Goal: Information Seeking & Learning: Compare options

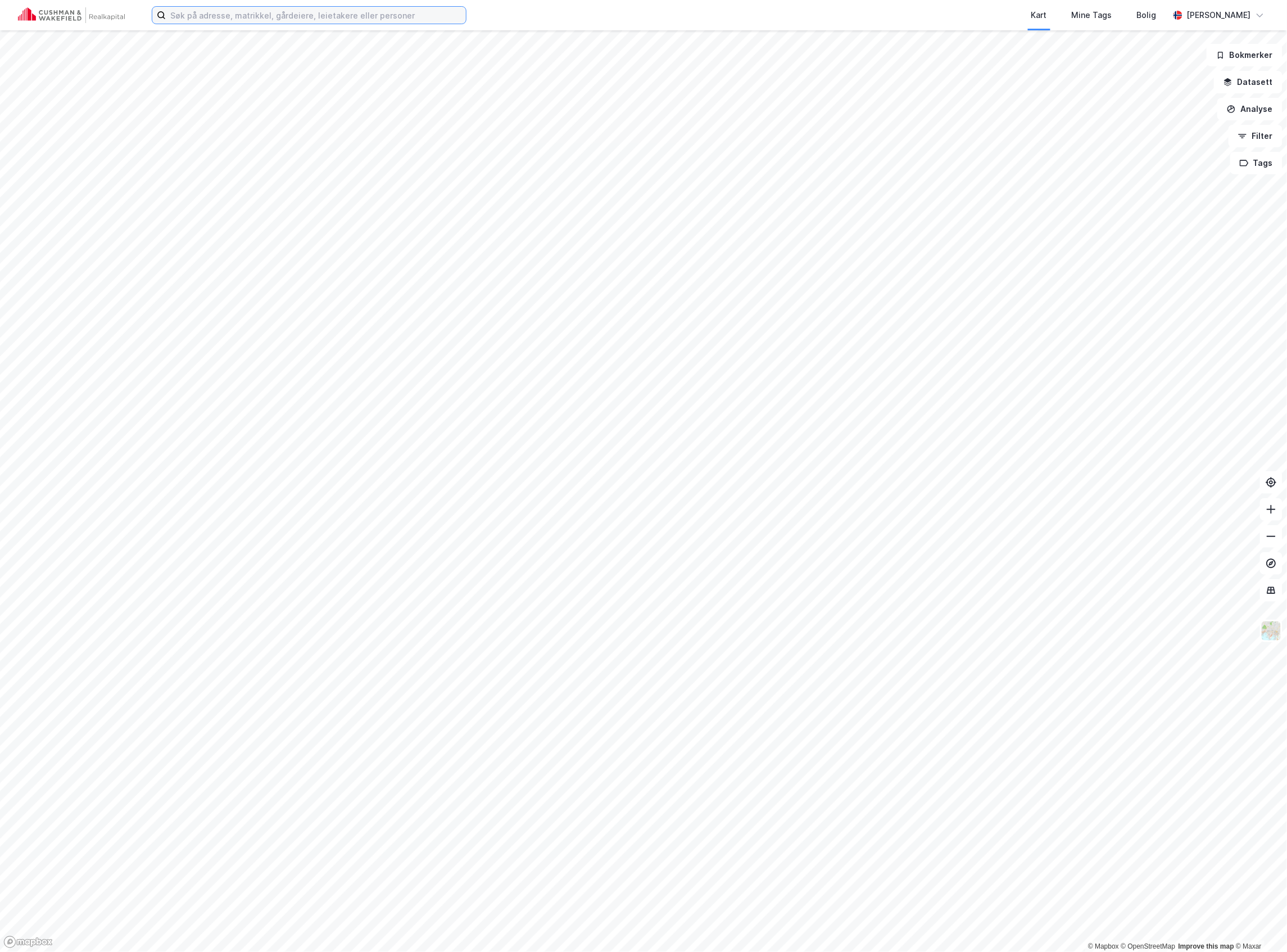
click at [295, 12] on input at bounding box center [315, 15] width 300 height 17
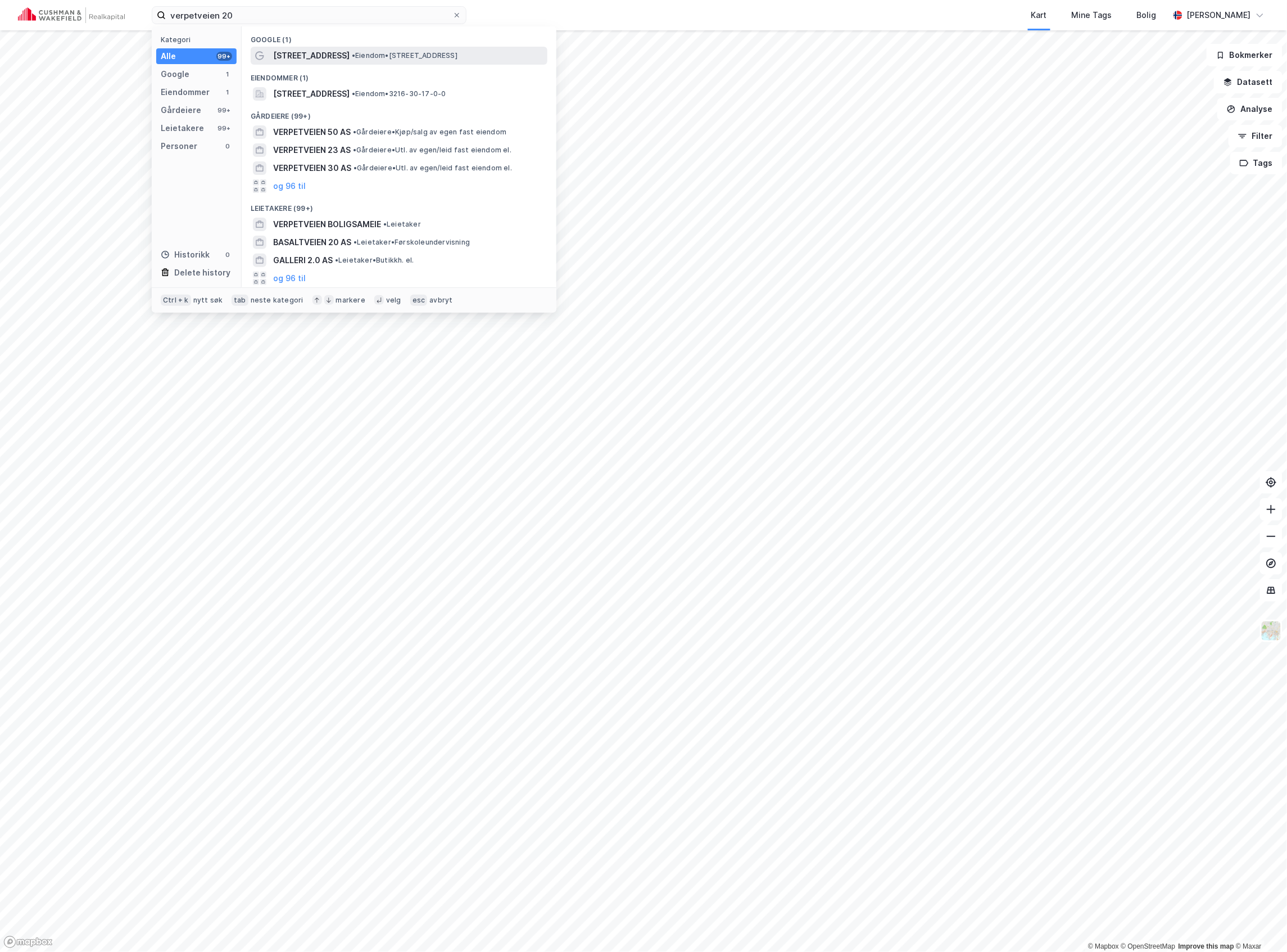
click at [352, 54] on span "•" at bounding box center [353, 55] width 4 height 8
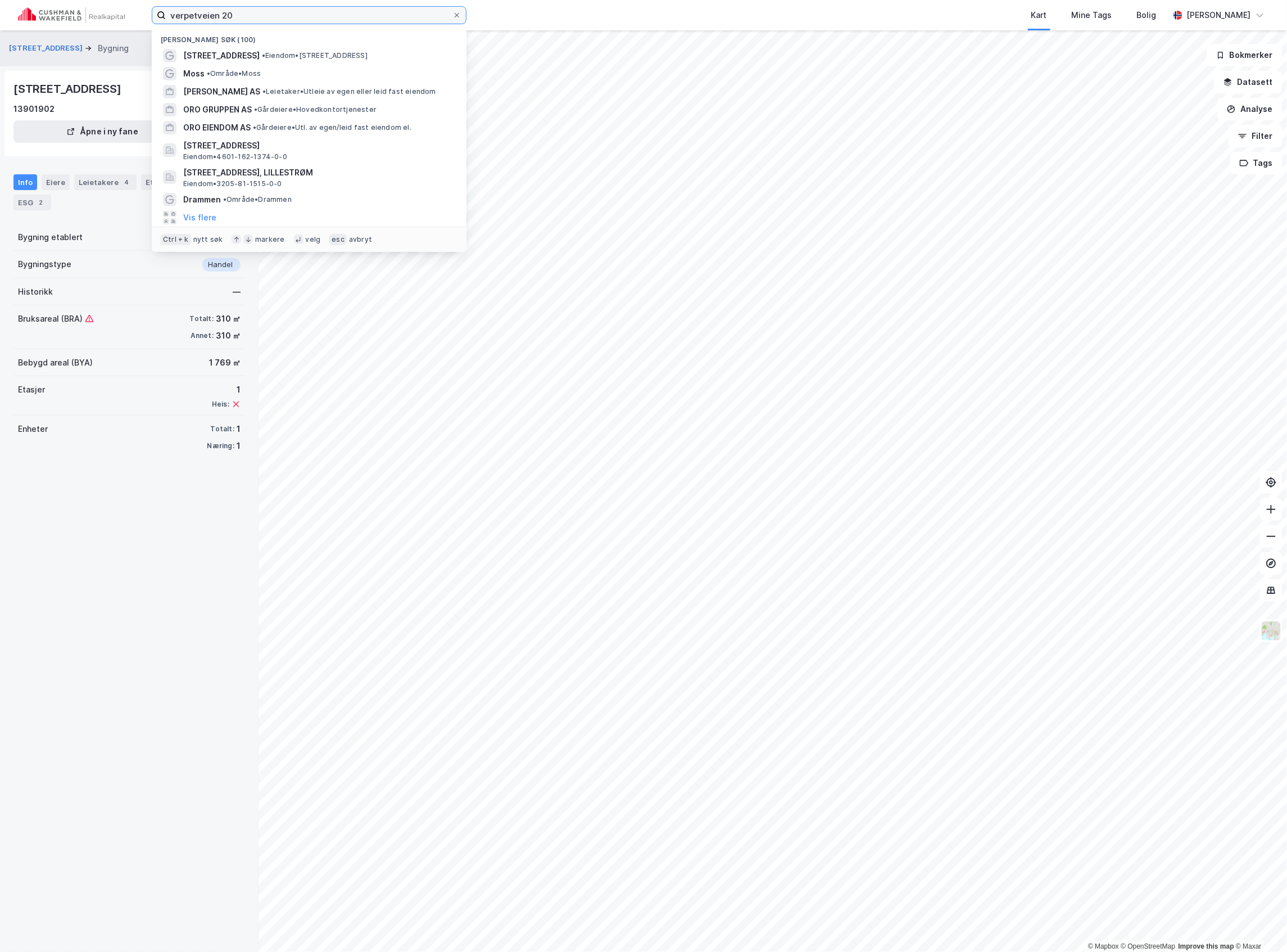
click at [243, 19] on input "verpetveien 20" at bounding box center [309, 15] width 287 height 17
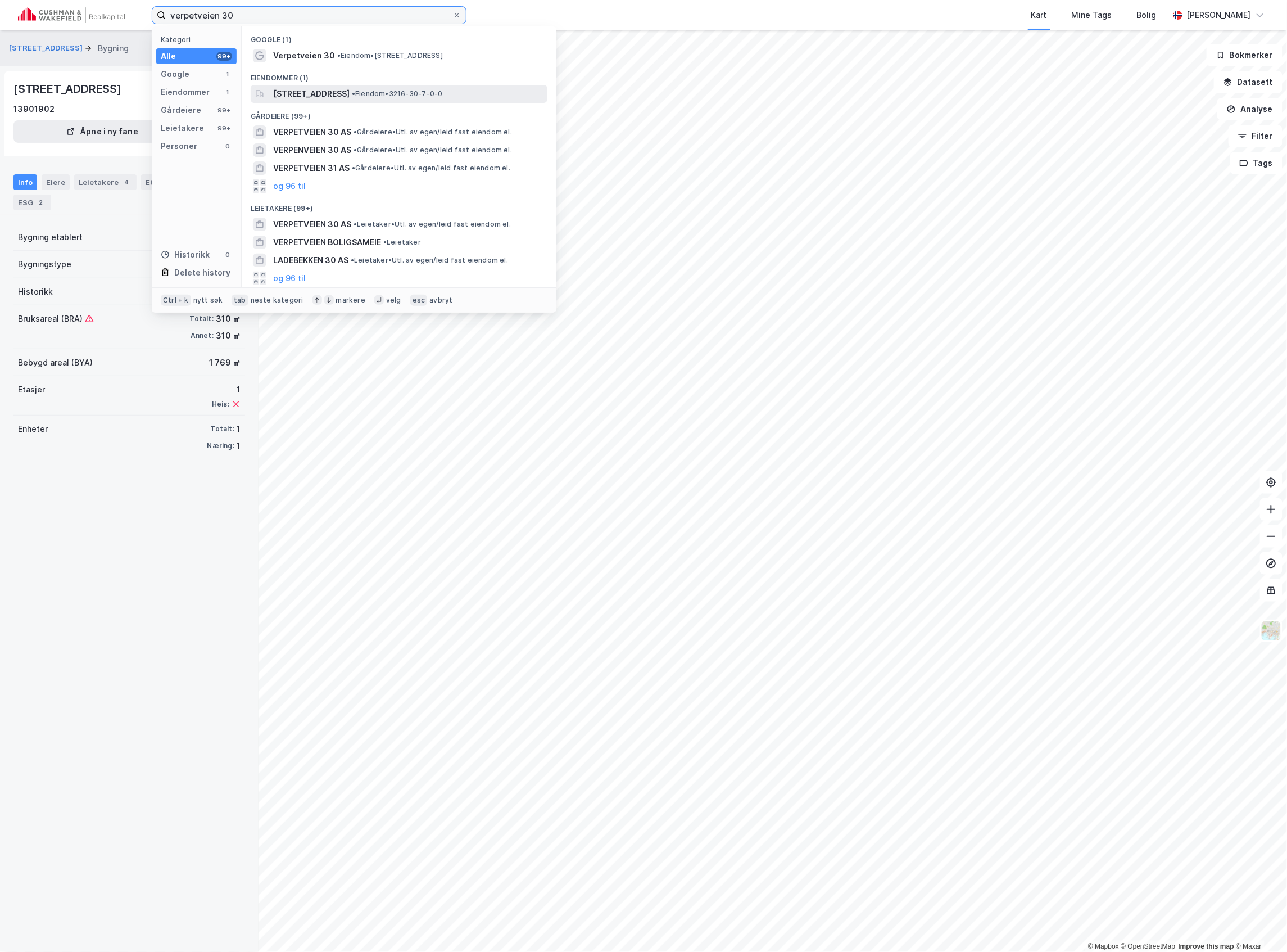
type input "verpetveien 30"
click at [302, 95] on span "[STREET_ADDRESS]" at bounding box center [311, 94] width 76 height 13
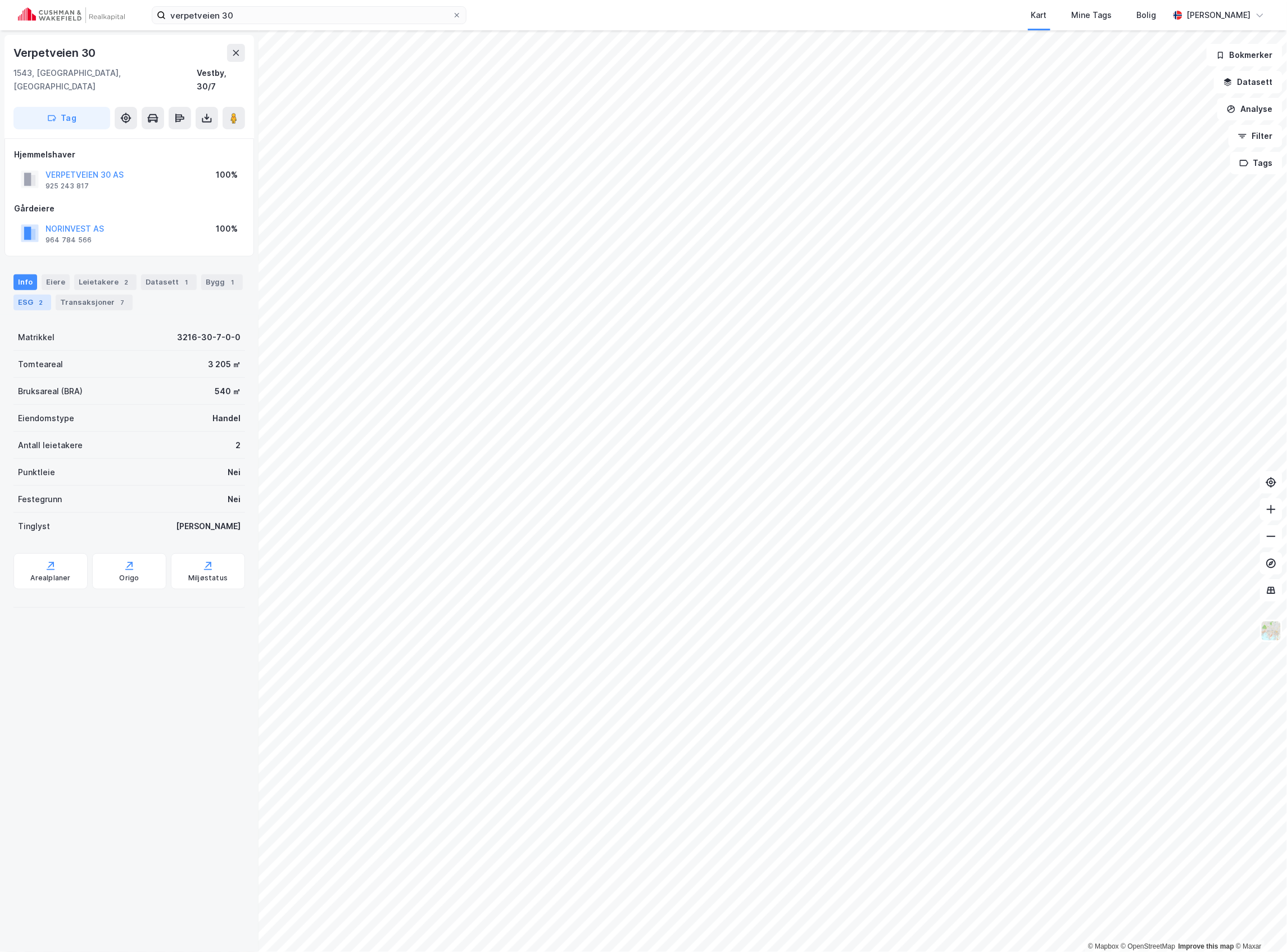
click at [38, 297] on div "2" at bounding box center [40, 302] width 11 height 11
